Goal: Obtain resource: Download file/media

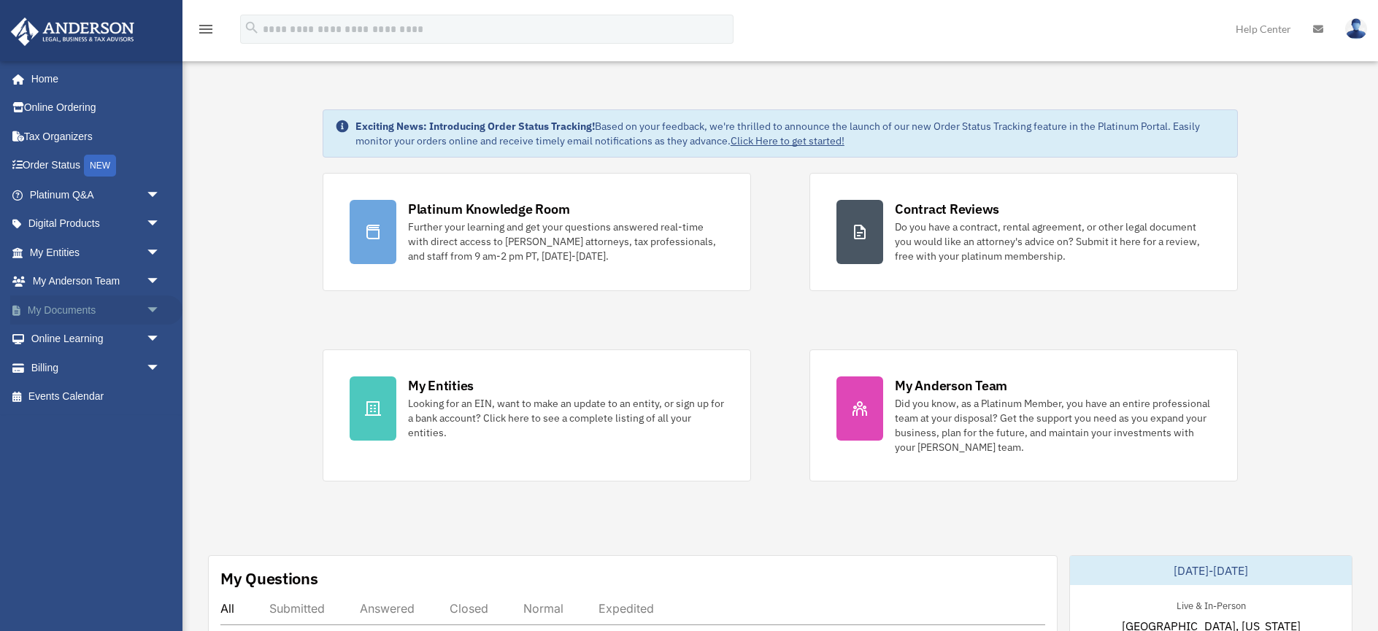
click at [74, 315] on link "My Documents arrow_drop_down" at bounding box center [96, 310] width 172 height 29
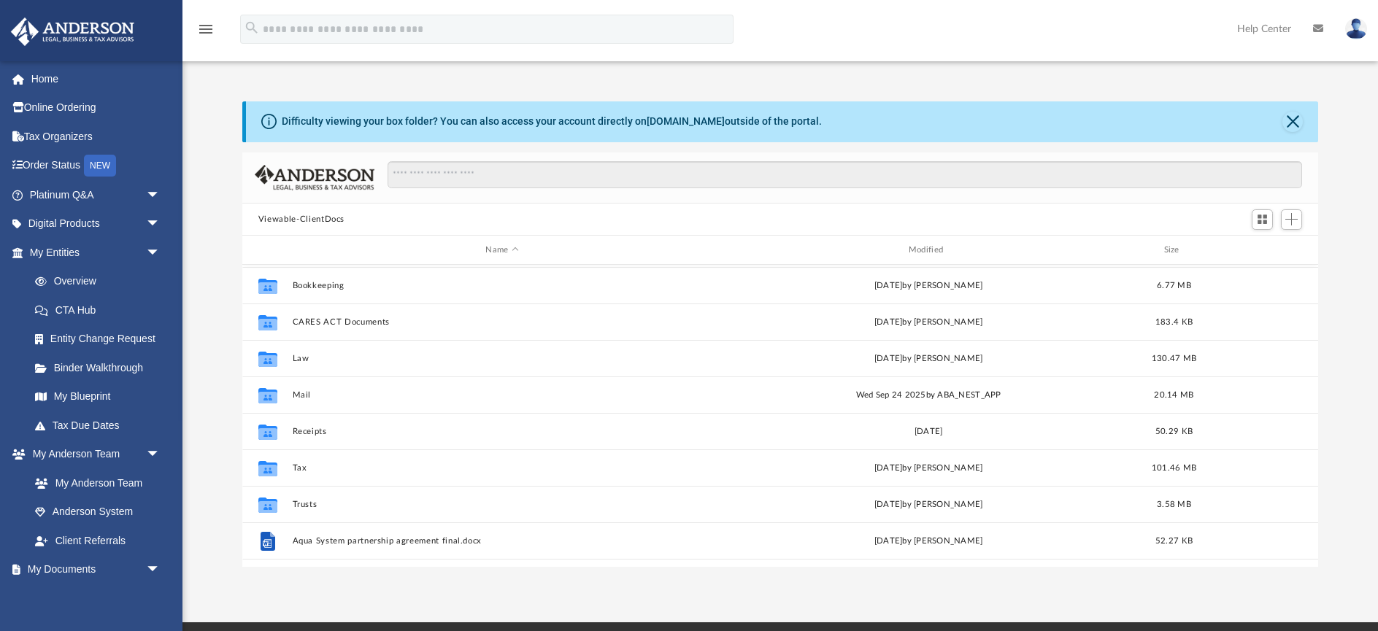
scroll to position [31, 0]
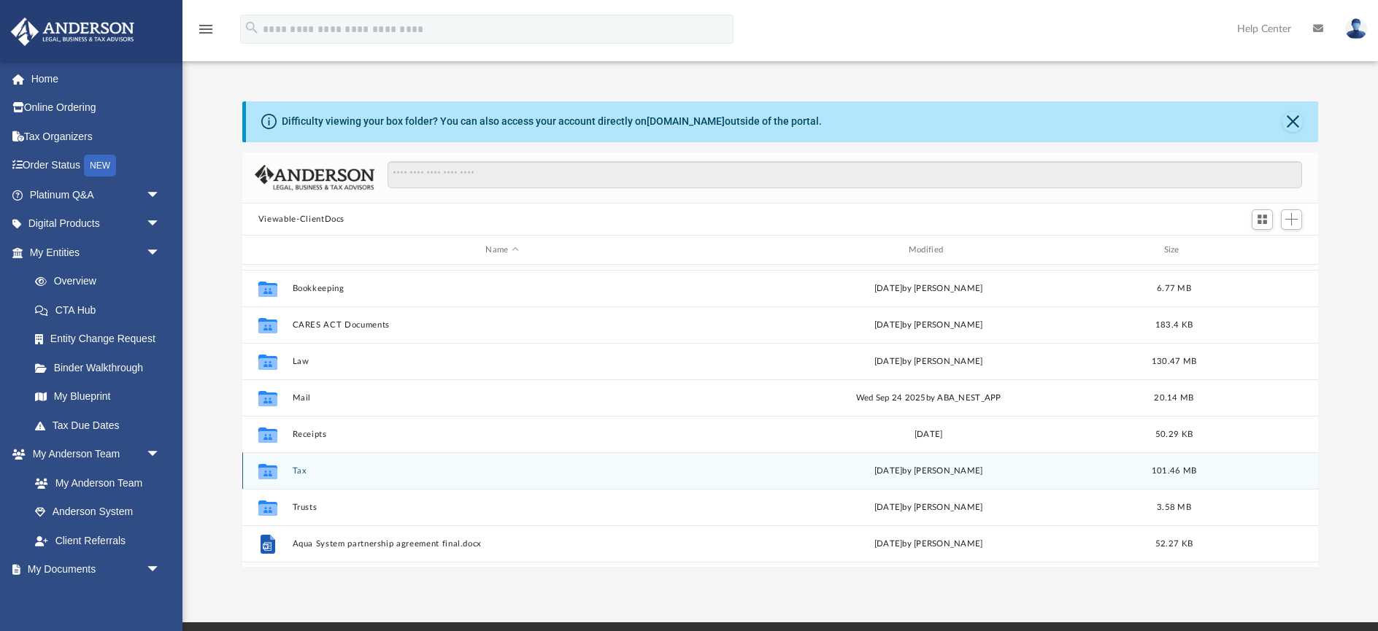
click at [299, 471] on button "Tax" at bounding box center [502, 470] width 420 height 9
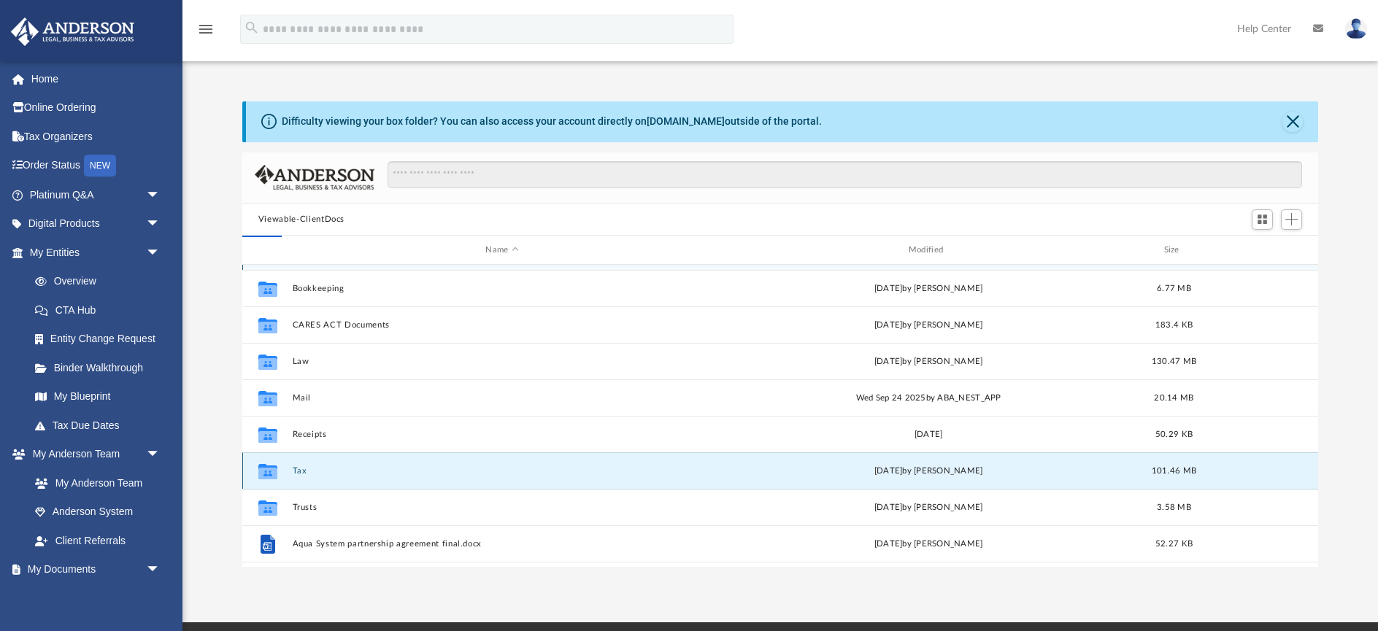
scroll to position [0, 0]
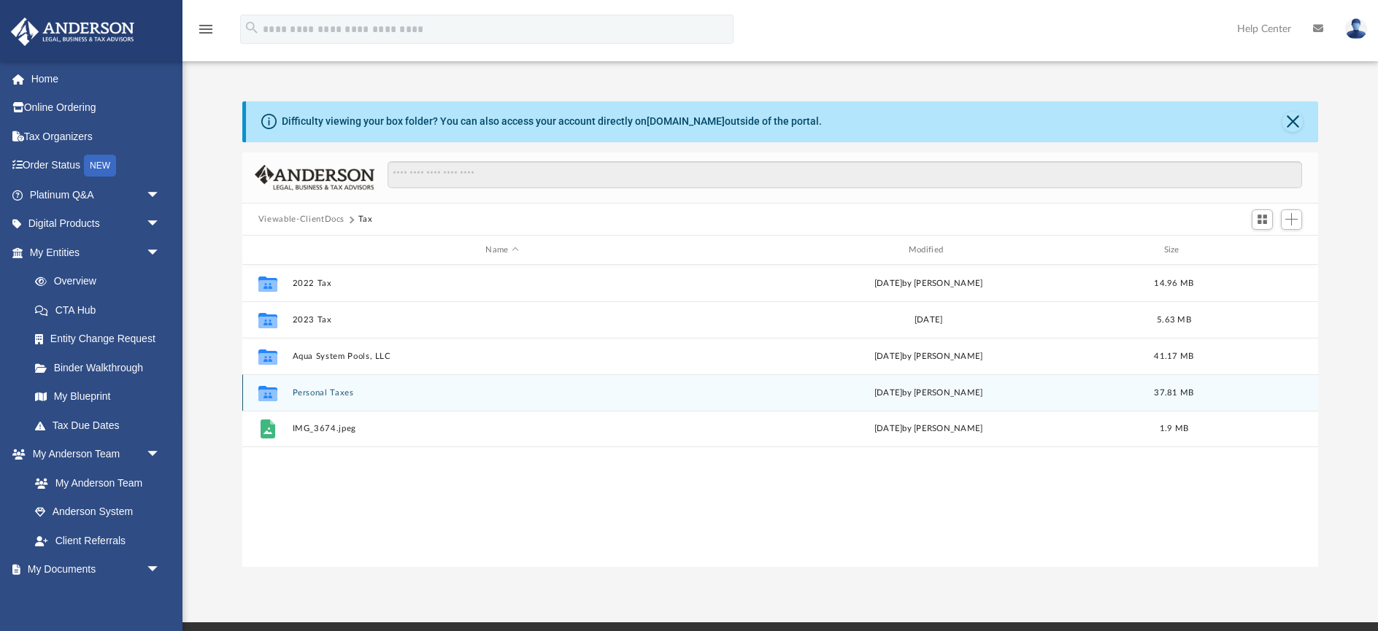
click at [321, 394] on button "Personal Taxes" at bounding box center [502, 392] width 420 height 9
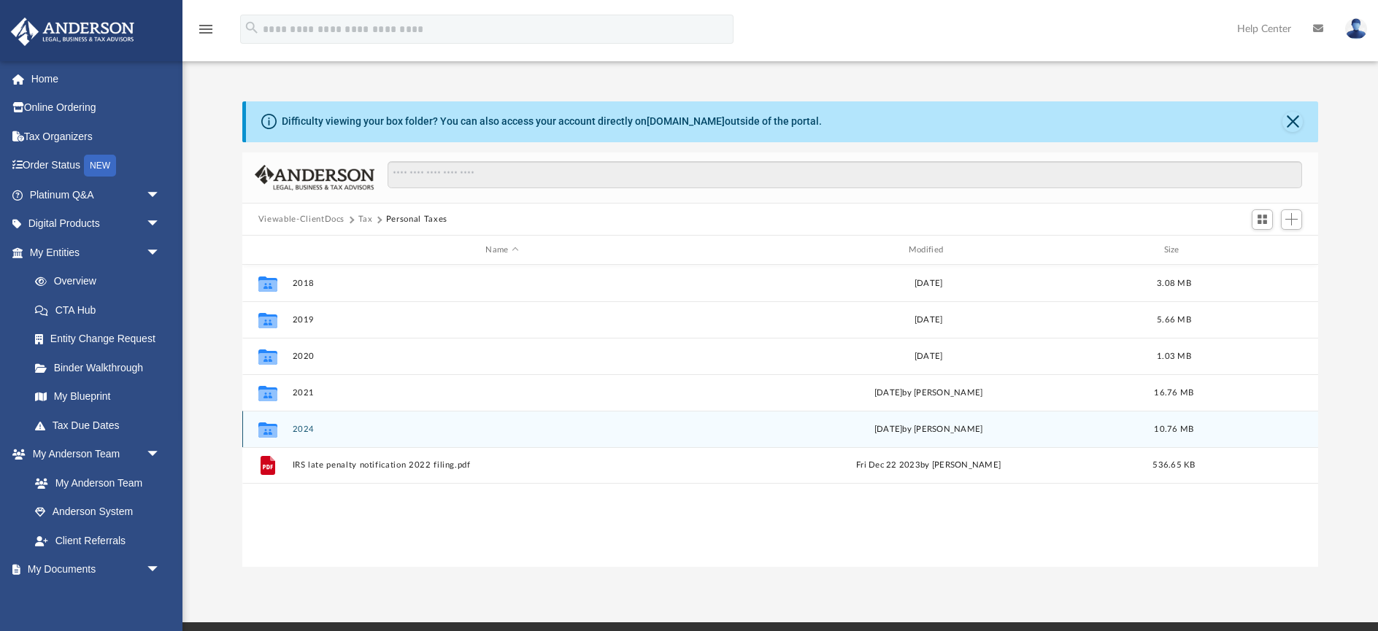
click at [302, 431] on button "2024" at bounding box center [502, 429] width 420 height 9
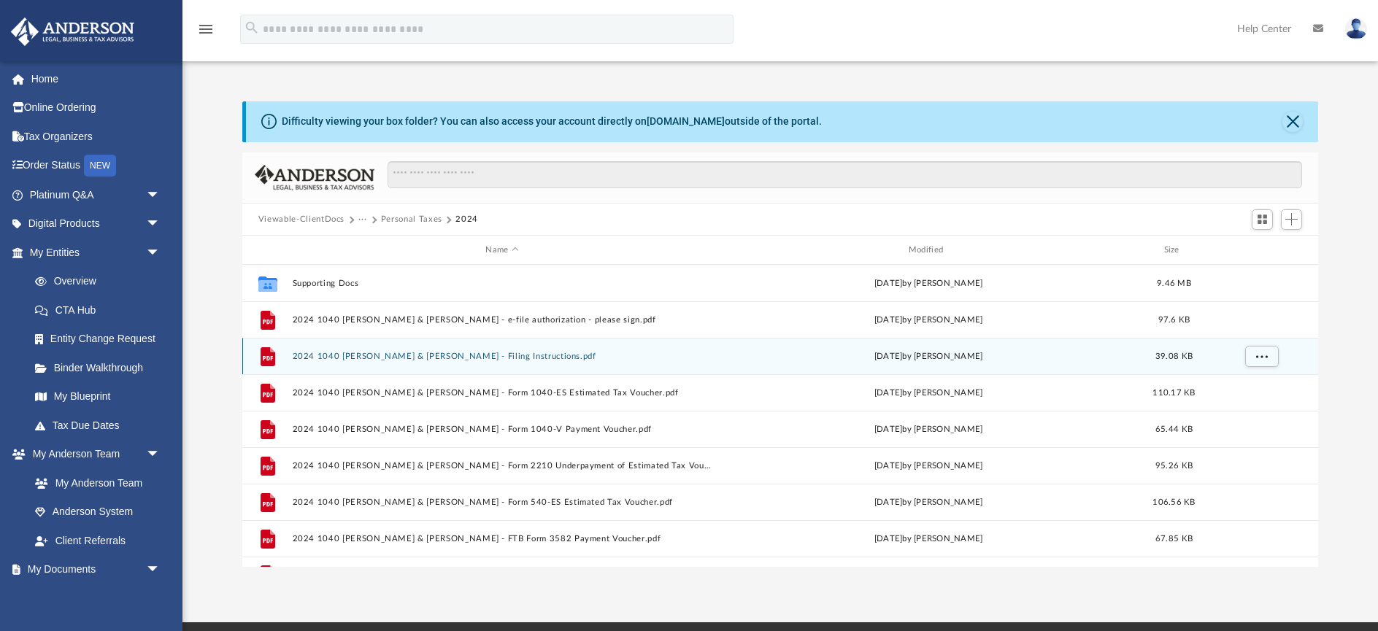
click at [422, 356] on button "2024 1040 Fritsche, Robert A. & Deena R. - Filing Instructions.pdf" at bounding box center [502, 356] width 420 height 9
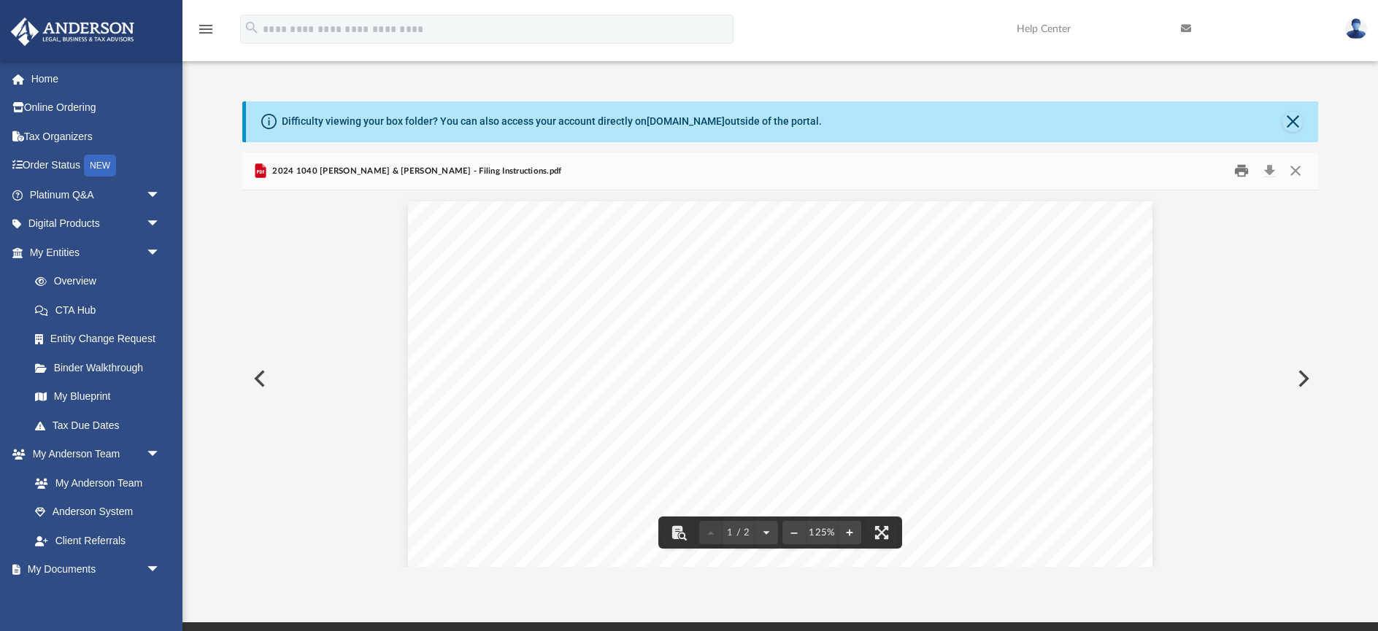
click at [1238, 173] on button "Print" at bounding box center [1242, 171] width 29 height 23
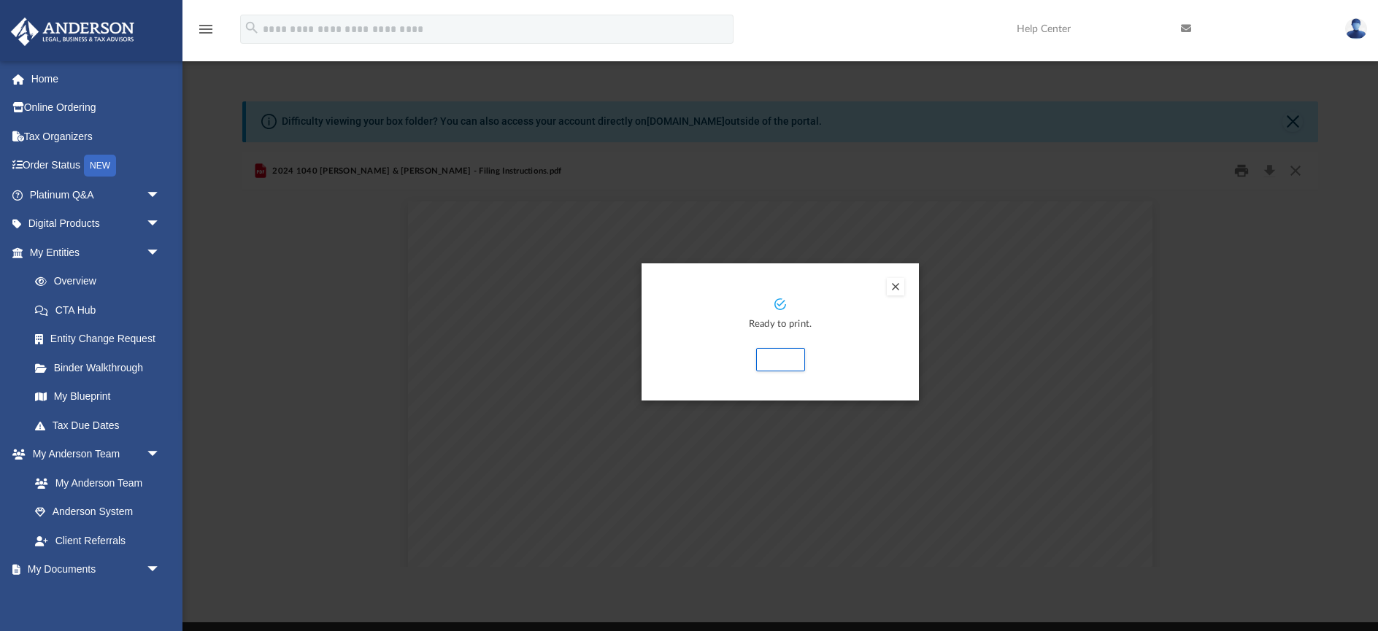
scroll to position [1, 0]
click at [784, 361] on button "Print" at bounding box center [780, 358] width 49 height 23
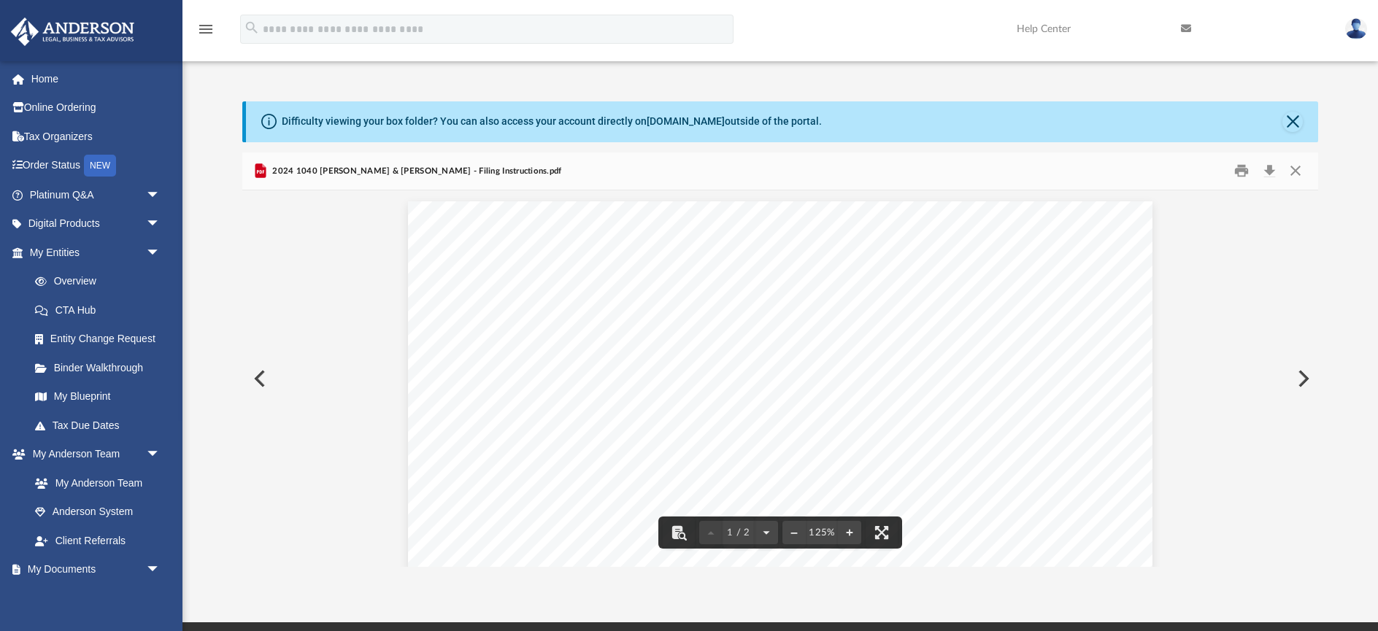
scroll to position [0, 0]
click at [1296, 172] on button "Close" at bounding box center [1296, 171] width 26 height 23
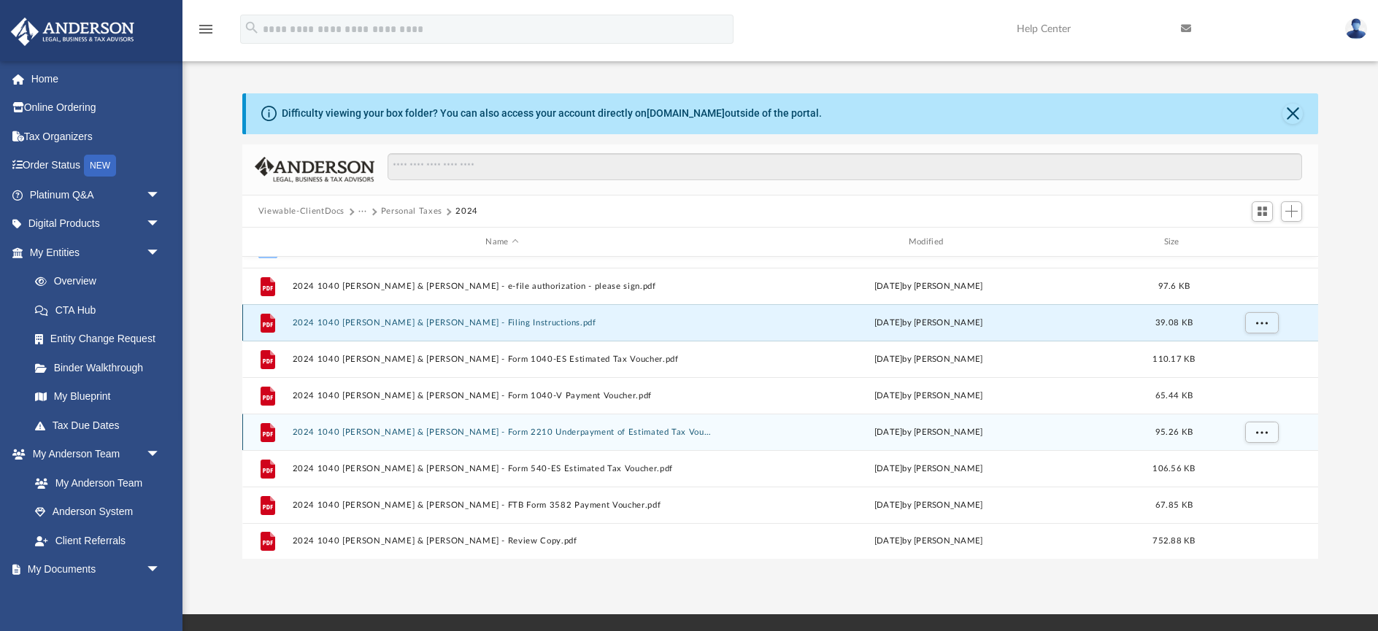
scroll to position [26, 0]
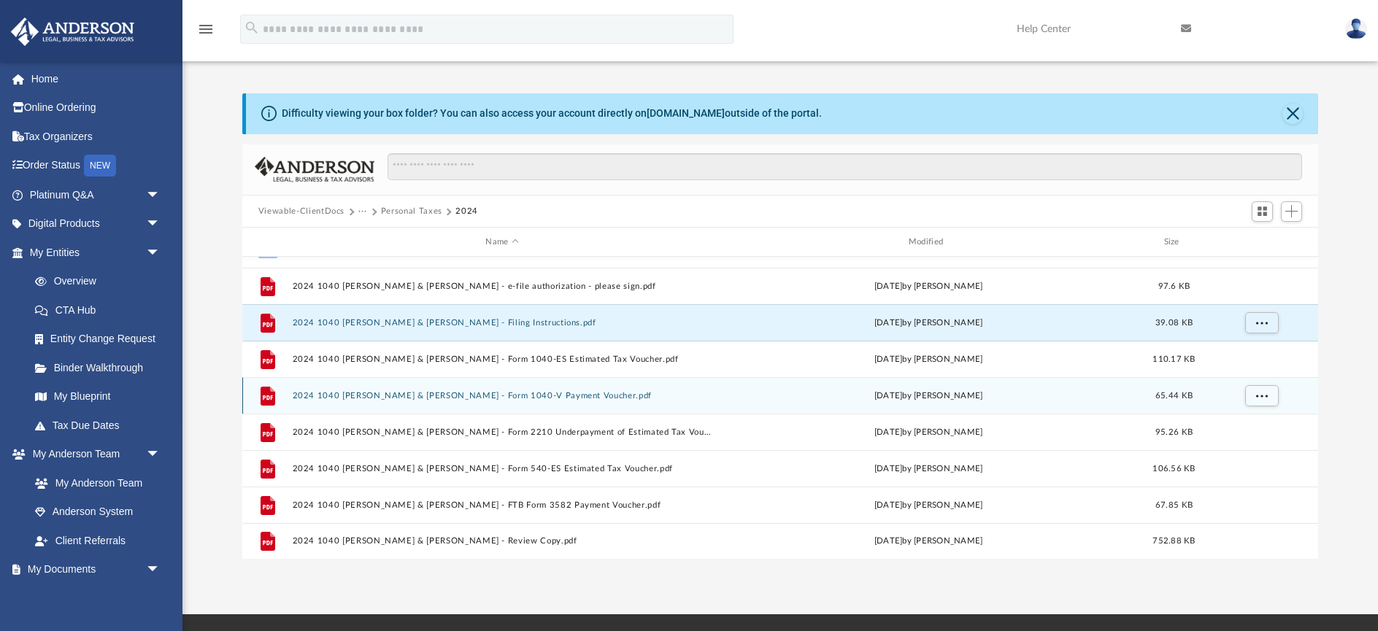
click at [515, 394] on button "2024 1040 Fritsche, Robert A. & Deena R. - Form 1040-V Payment Voucher.pdf" at bounding box center [502, 395] width 420 height 9
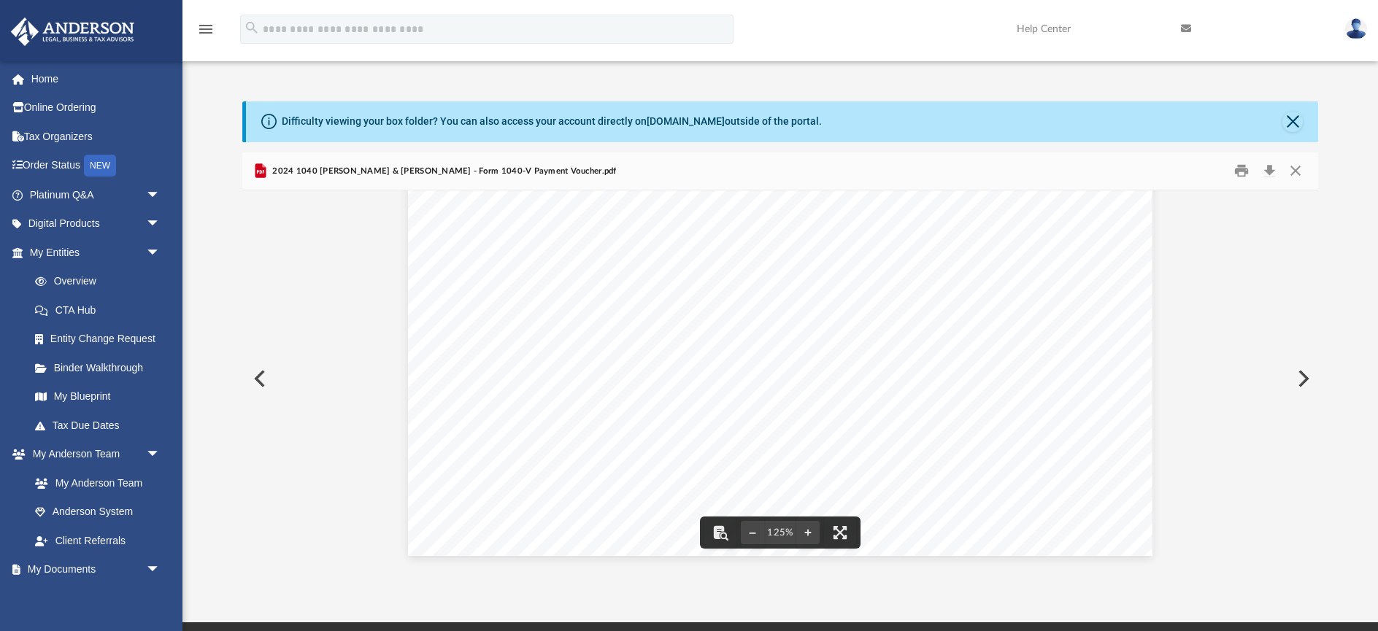
scroll to position [609, 0]
click at [1242, 171] on button "Print" at bounding box center [1242, 171] width 29 height 23
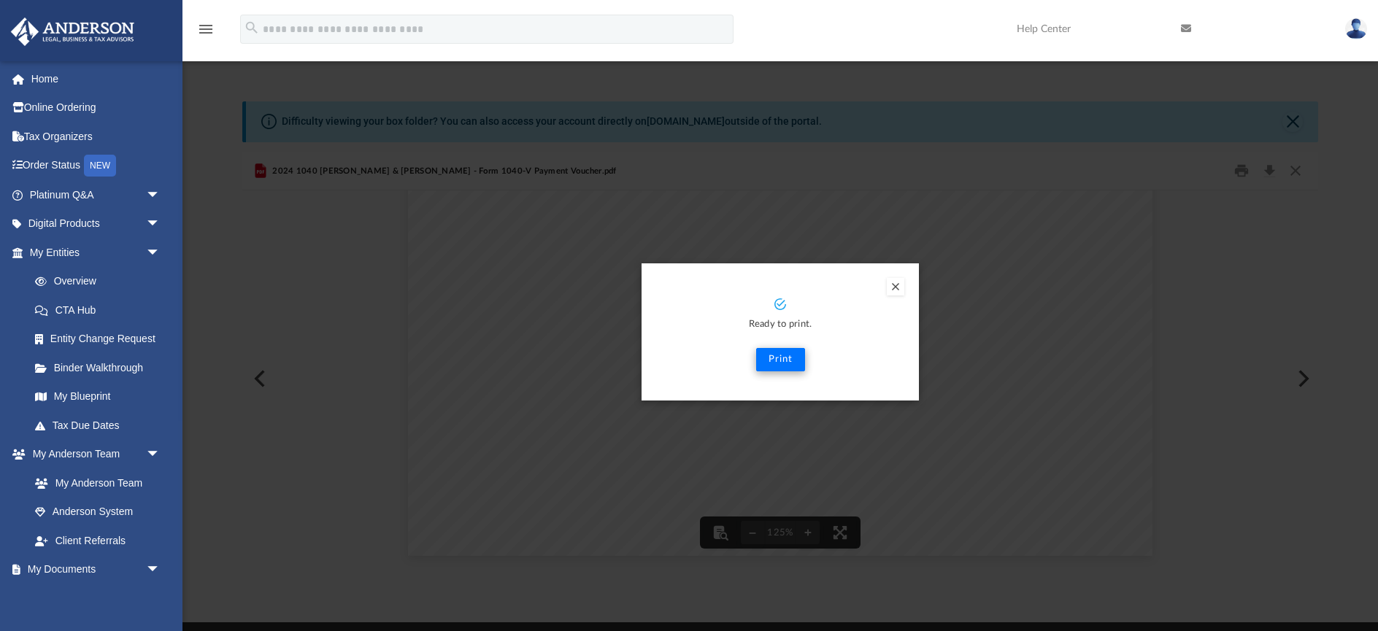
click at [785, 363] on button "Print" at bounding box center [780, 359] width 49 height 23
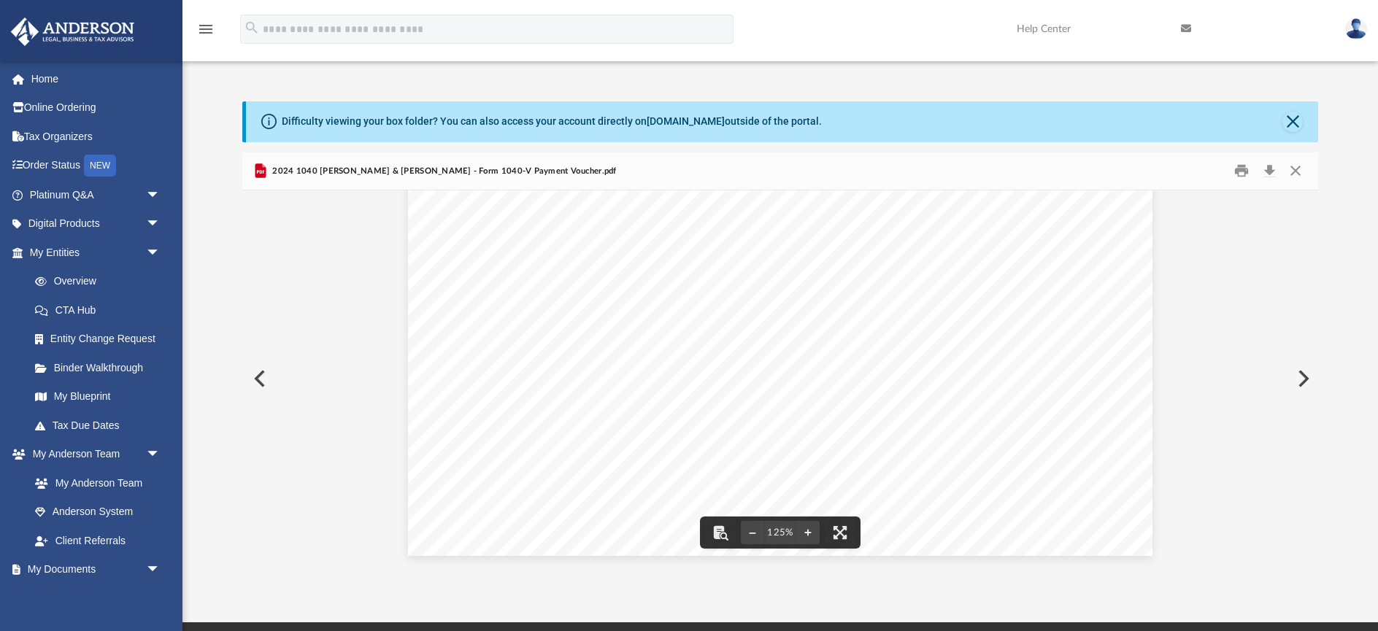
drag, startPoint x: 1300, startPoint y: 169, endPoint x: 1215, endPoint y: 182, distance: 86.4
click at [1300, 169] on button "Close" at bounding box center [1296, 171] width 26 height 23
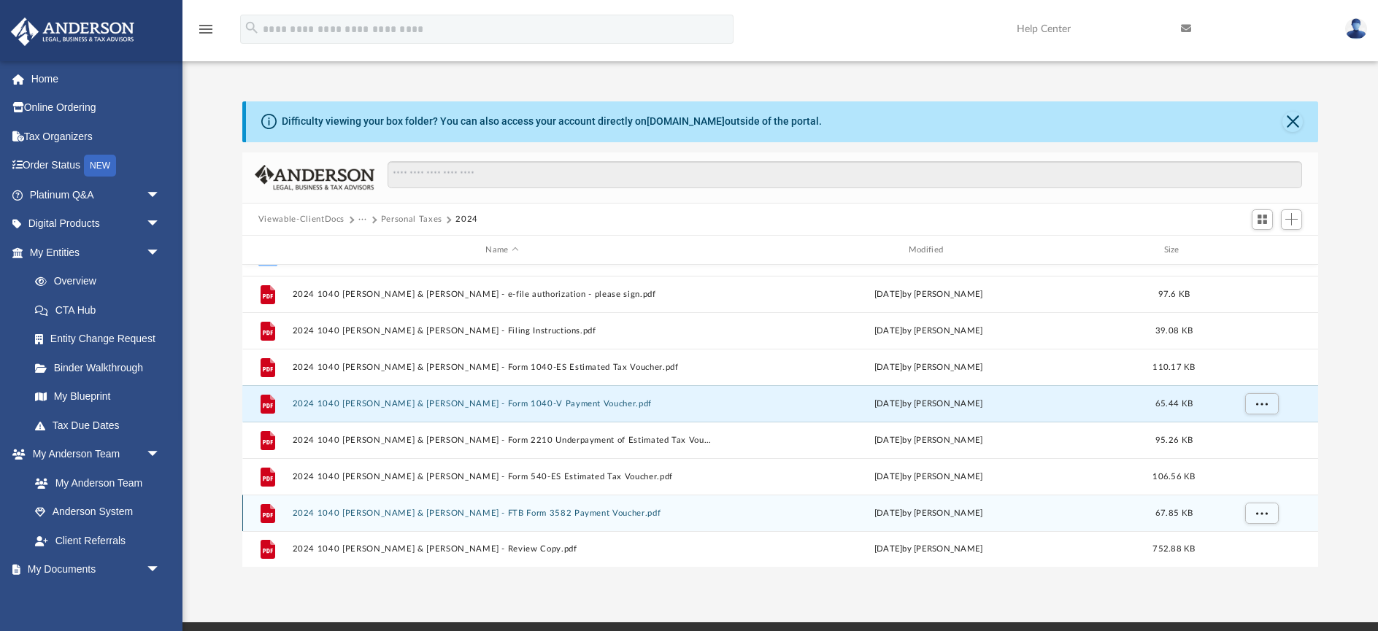
click at [575, 514] on button "2024 1040 Fritsche, Robert A. & Deena R. - FTB Form 3582 Payment Voucher.pdf" at bounding box center [502, 513] width 420 height 9
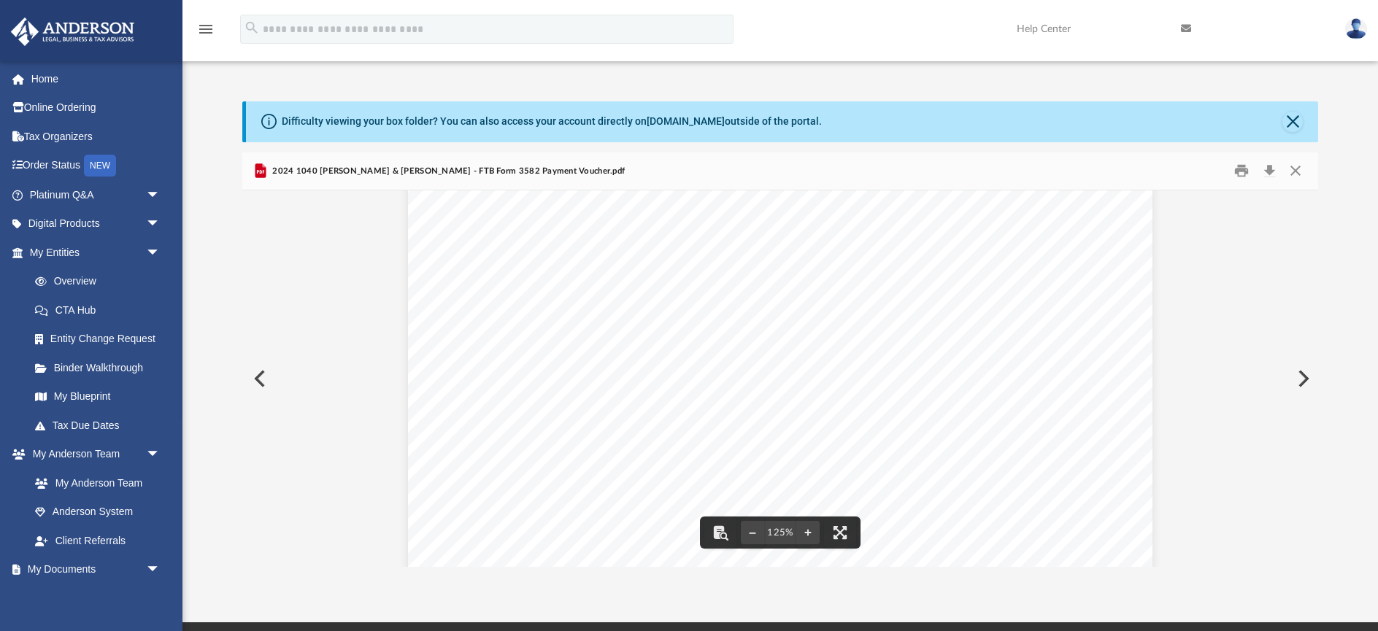
scroll to position [285, 0]
drag, startPoint x: 593, startPoint y: 322, endPoint x: 658, endPoint y: 320, distance: 64.3
click at [658, 320] on span "ftb.ca.gov/pay" at bounding box center [648, 322] width 111 height 9
click at [1296, 172] on button "Close" at bounding box center [1296, 171] width 26 height 23
